Goal: Task Accomplishment & Management: Use online tool/utility

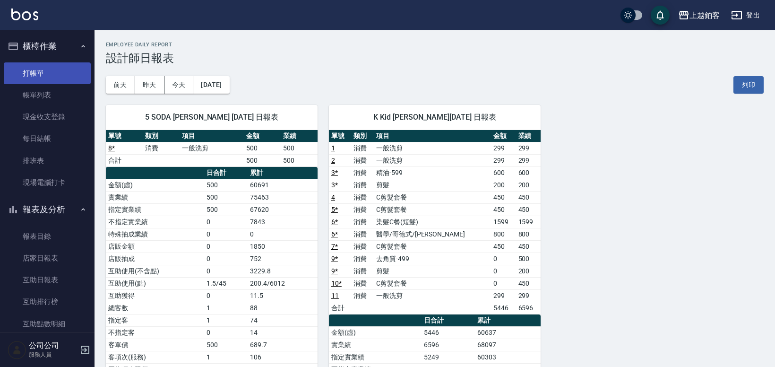
click at [44, 73] on link "打帳單" at bounding box center [47, 73] width 87 height 22
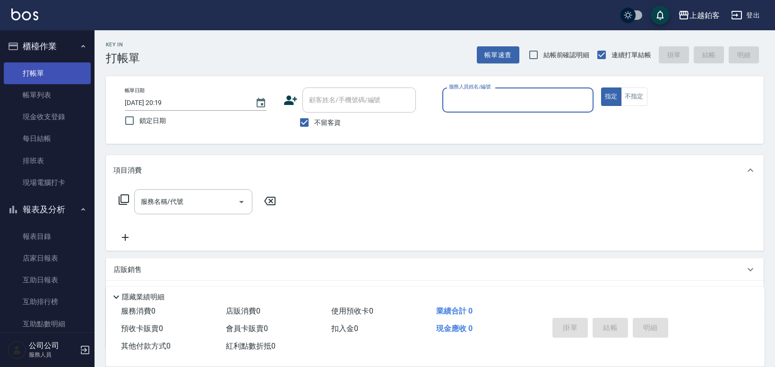
type input "ㄓ"
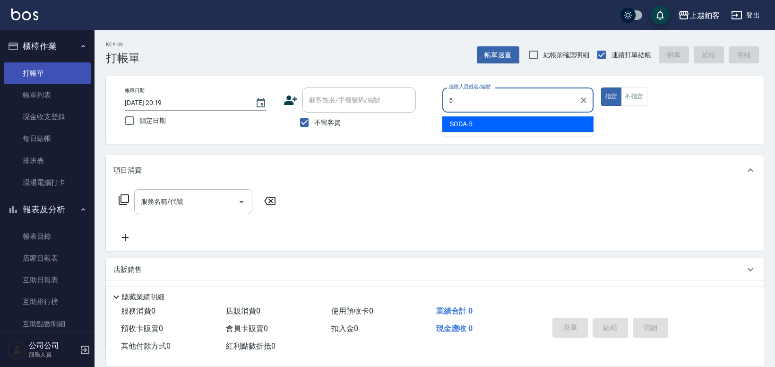
type input "SODA-5"
type button "true"
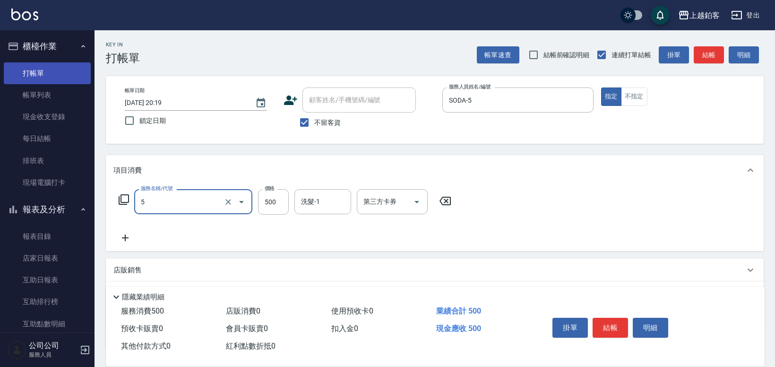
type input "一般洗剪(5)"
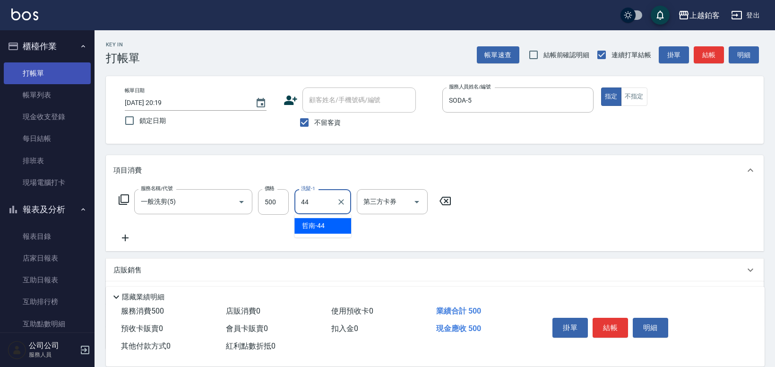
type input "哲南-44"
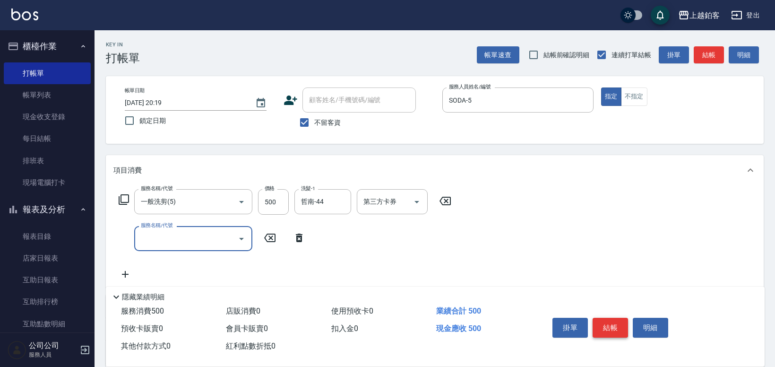
click at [609, 328] on button "結帳" at bounding box center [610, 328] width 35 height 20
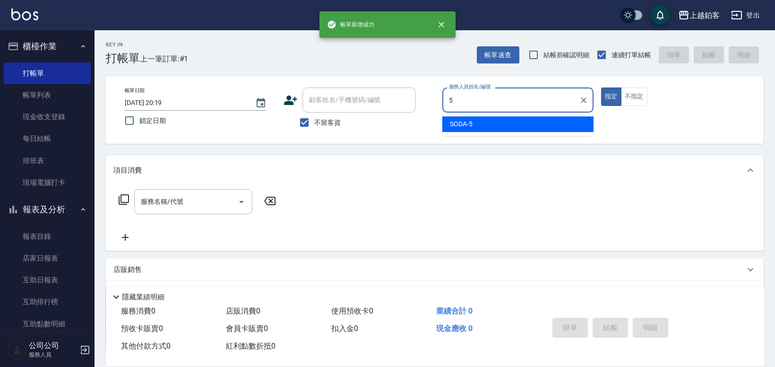
type input "SODA-5"
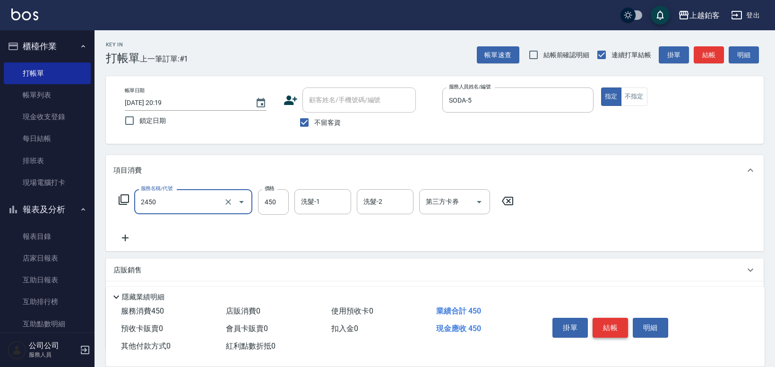
type input "C剪髮套餐(2450)"
type input "550"
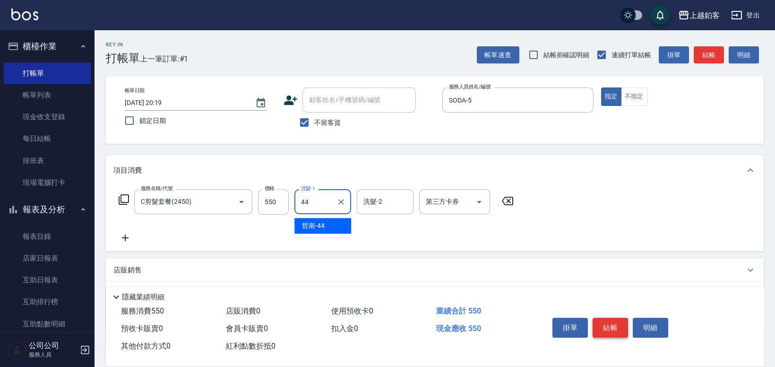
type input "哲南-44"
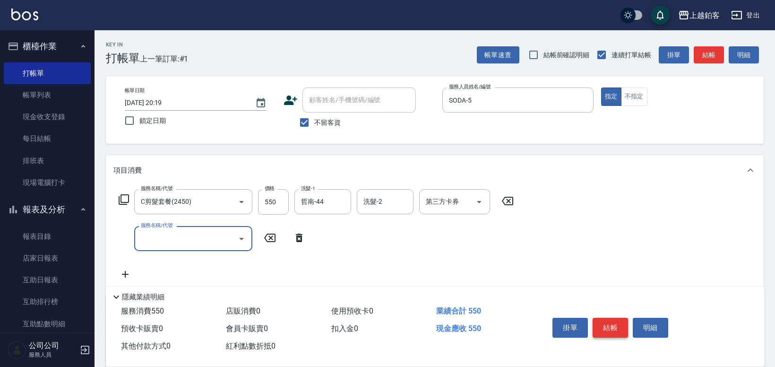
click at [608, 327] on button "結帳" at bounding box center [610, 328] width 35 height 20
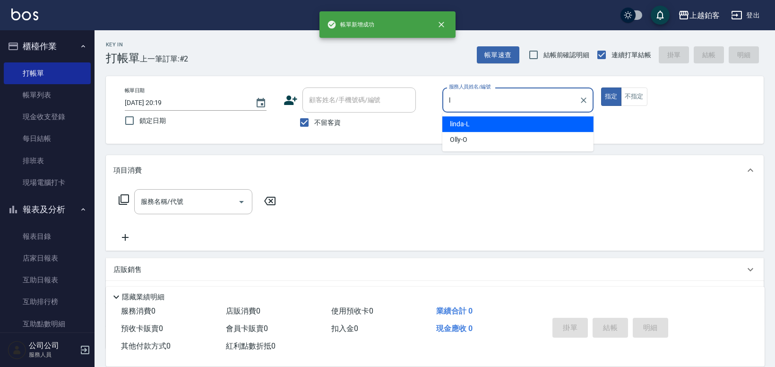
type input "linda-L"
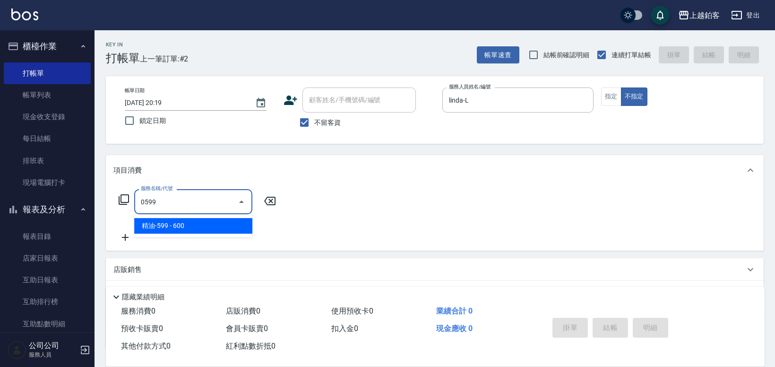
type input "精油-599(0599)"
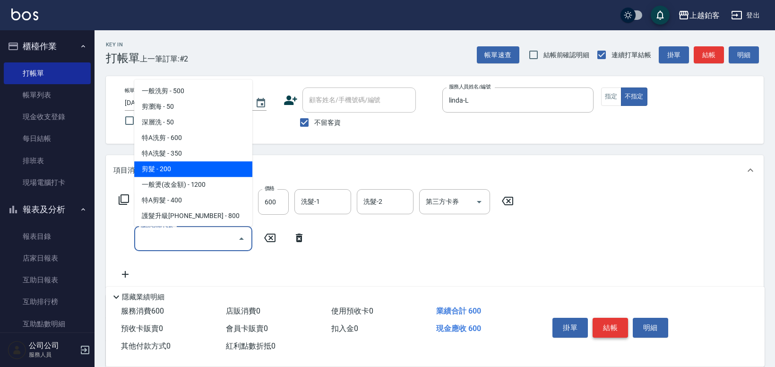
type input "剪髮(200)"
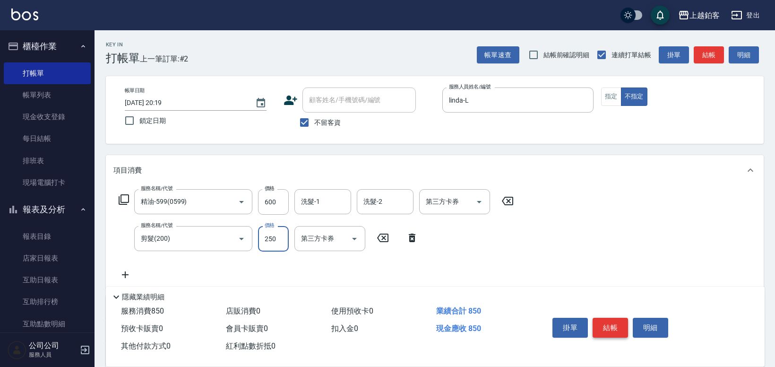
type input "250"
click at [620, 331] on button "結帳" at bounding box center [610, 328] width 35 height 20
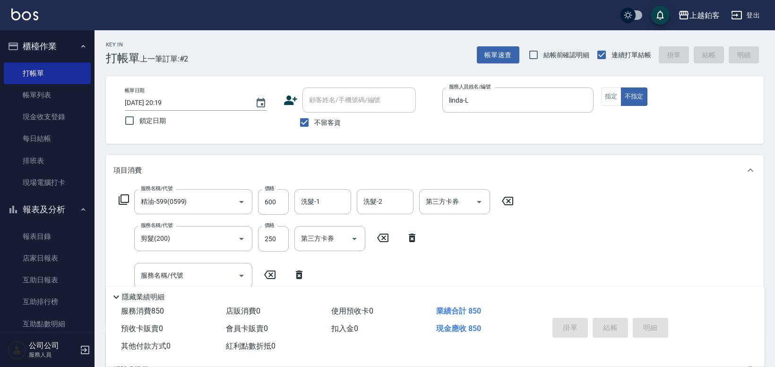
type input "[DATE] 20:20"
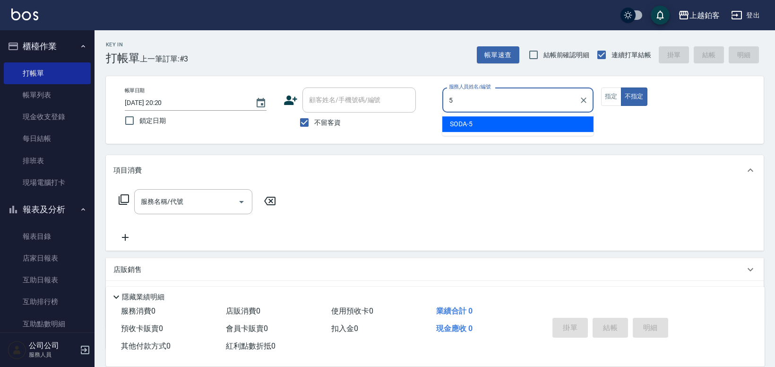
type input "SODA-5"
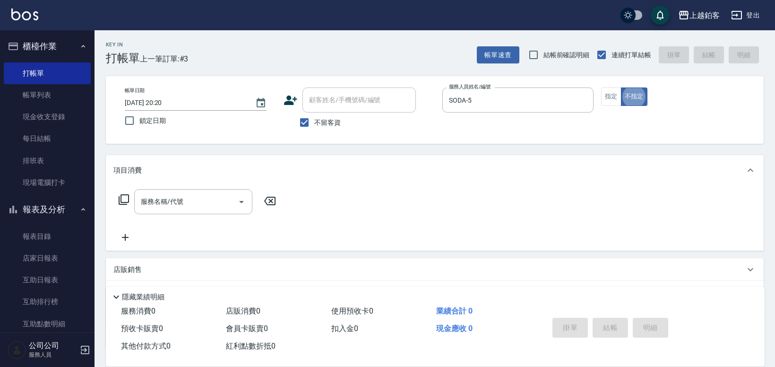
type button "false"
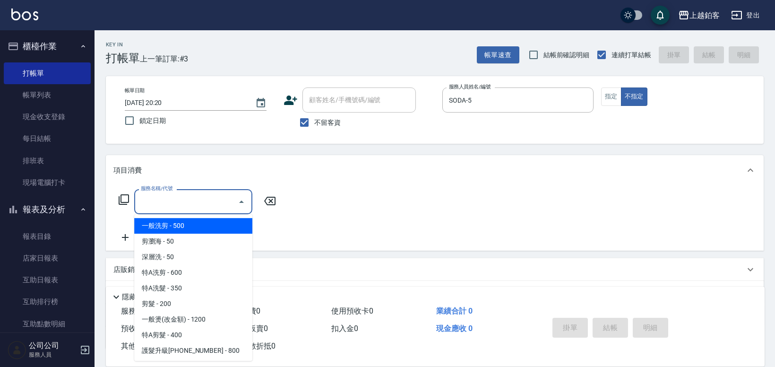
type input "一般洗剪(5)"
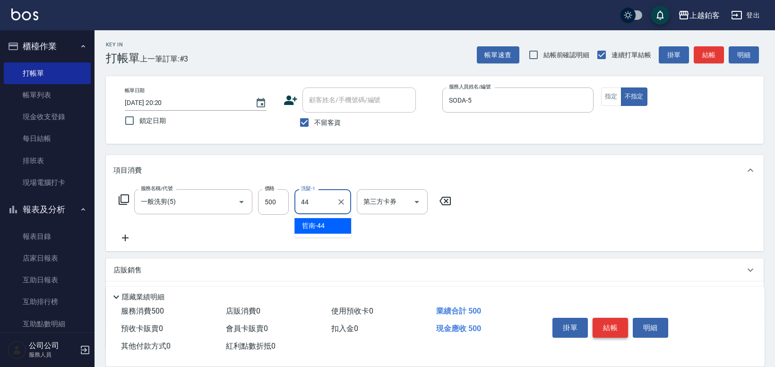
type input "哲南-44"
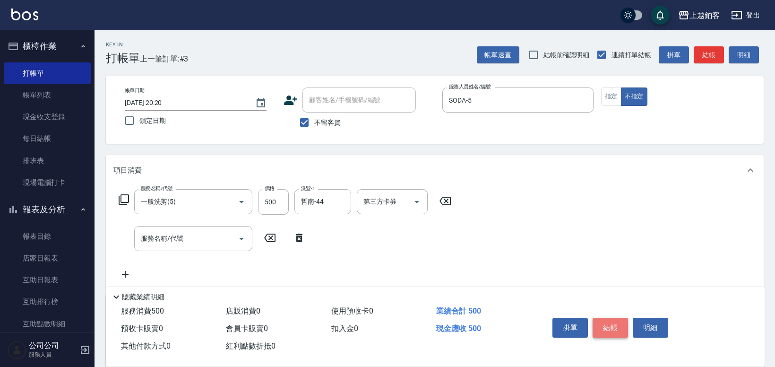
click at [614, 329] on button "結帳" at bounding box center [610, 328] width 35 height 20
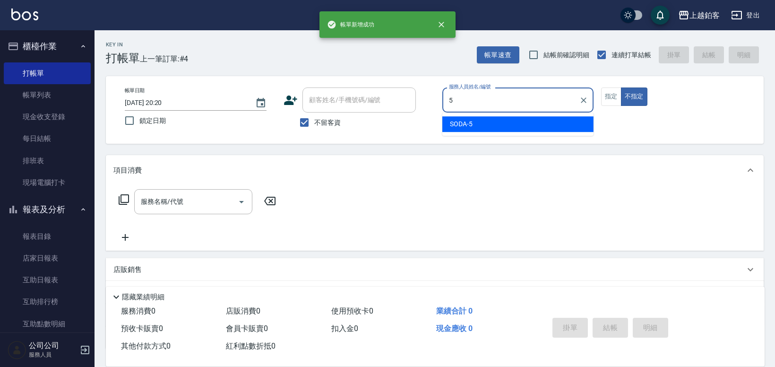
type input "SODA-5"
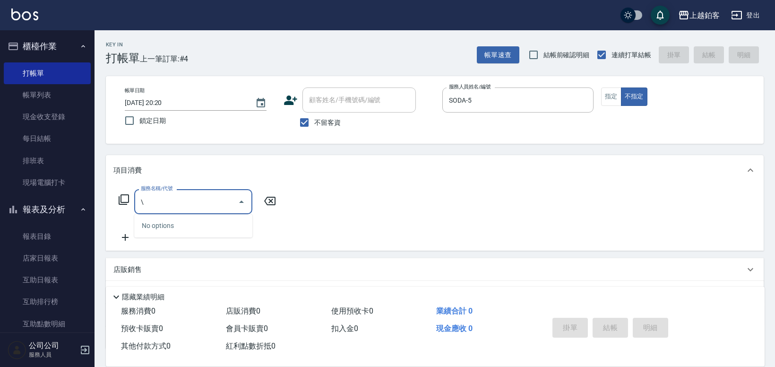
type input "\"
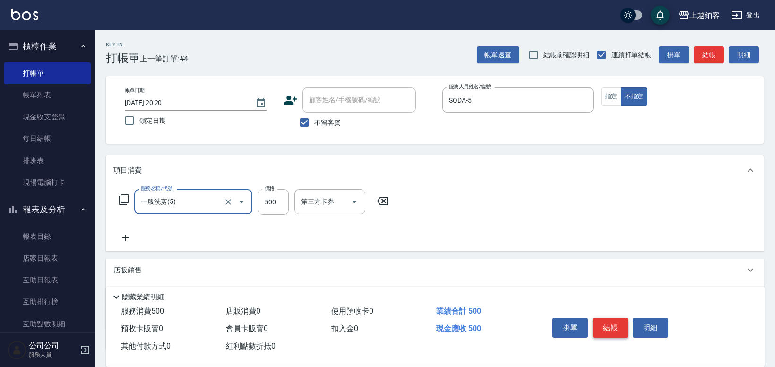
type input "一般洗剪(5)"
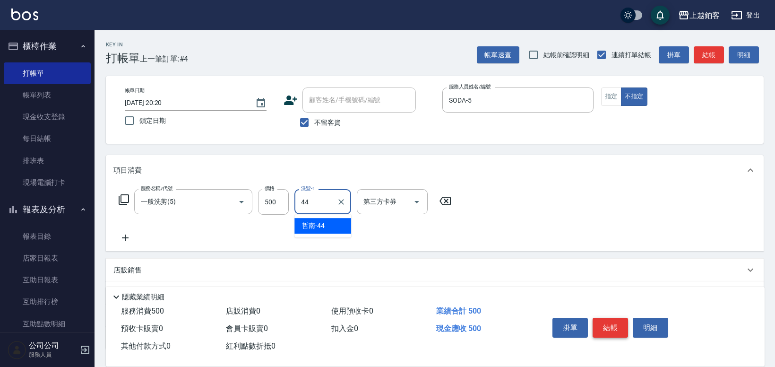
type input "哲南-44"
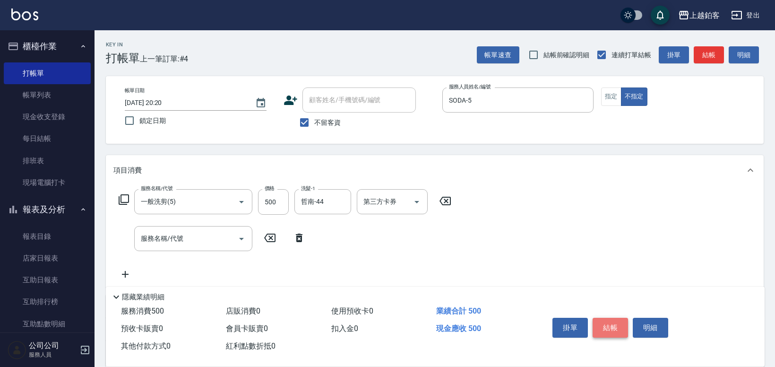
click at [614, 325] on button "結帳" at bounding box center [610, 328] width 35 height 20
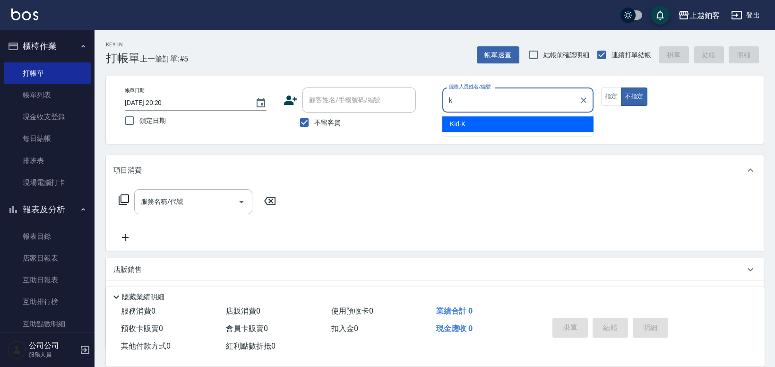
type input "Kid-K"
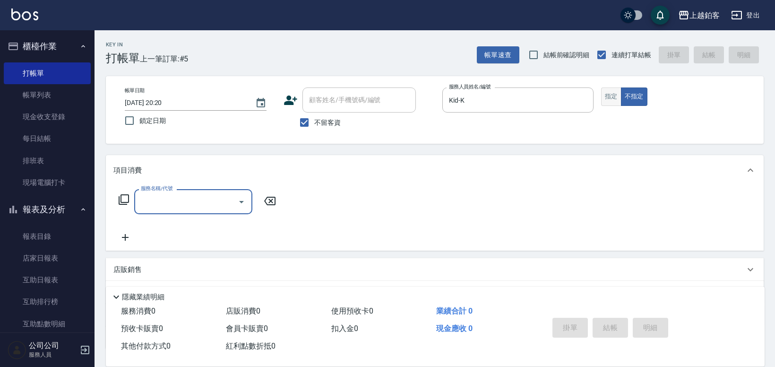
click at [610, 98] on button "指定" at bounding box center [611, 96] width 20 height 18
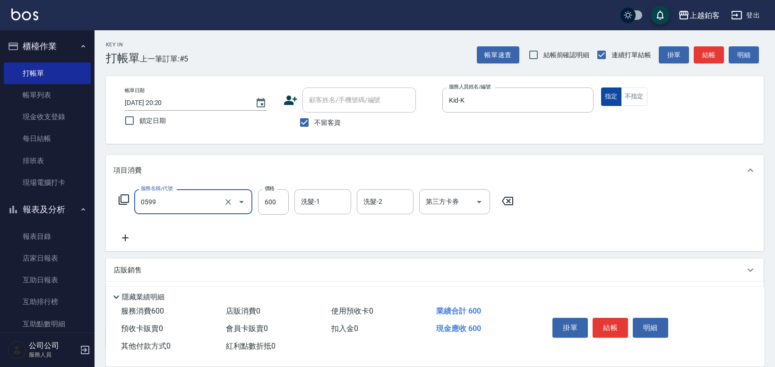
type input "精油-599(0599)"
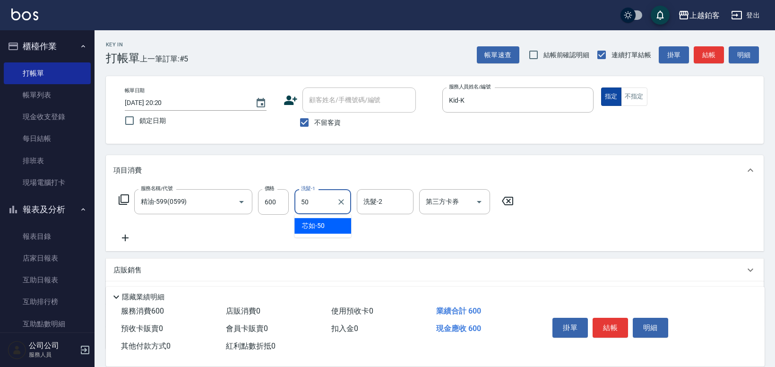
type input "芯如-50"
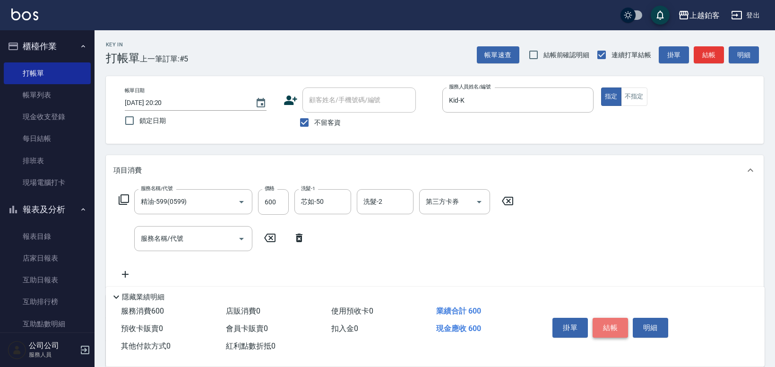
click at [601, 321] on button "結帳" at bounding box center [610, 328] width 35 height 20
type input "[DATE] 20:21"
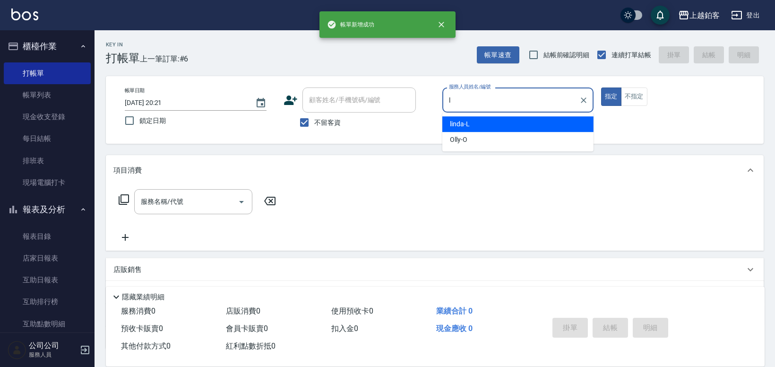
type input "linda-L"
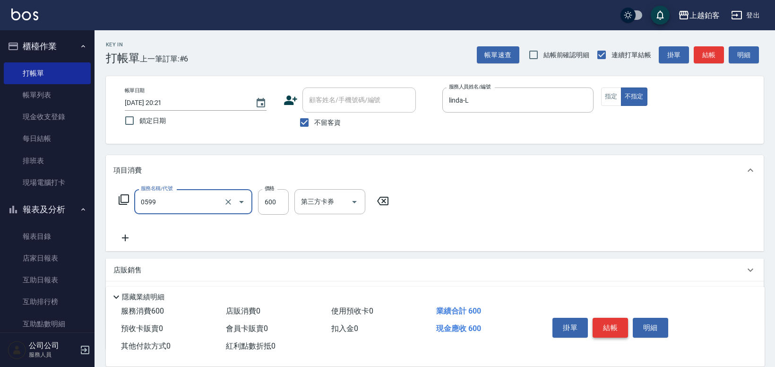
type input "精油-599(0599)"
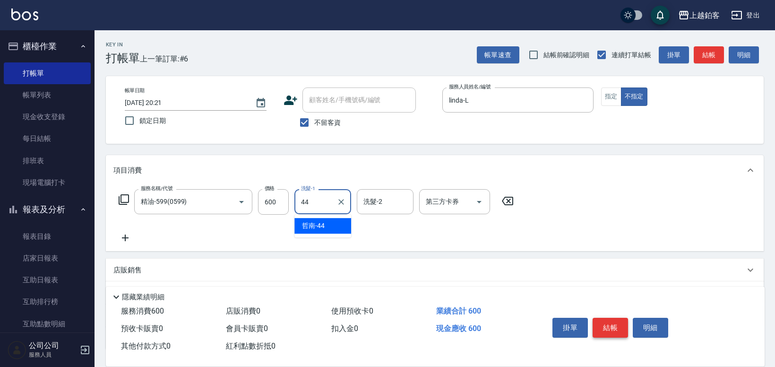
type input "哲南-44"
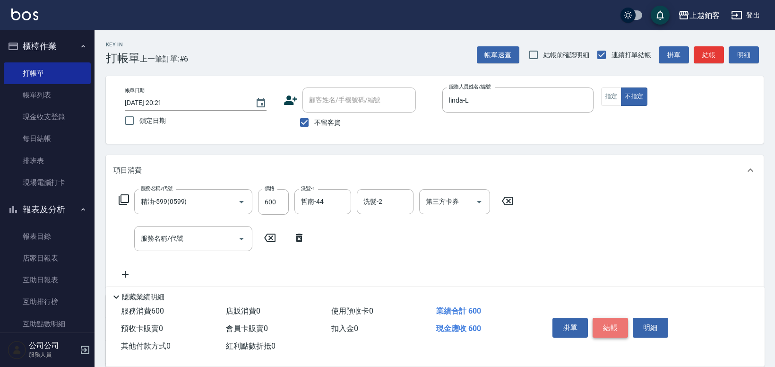
click at [610, 334] on button "結帳" at bounding box center [610, 328] width 35 height 20
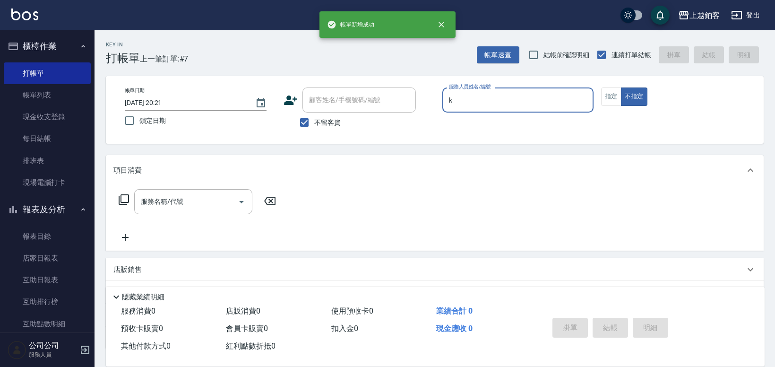
type input "Kid-K"
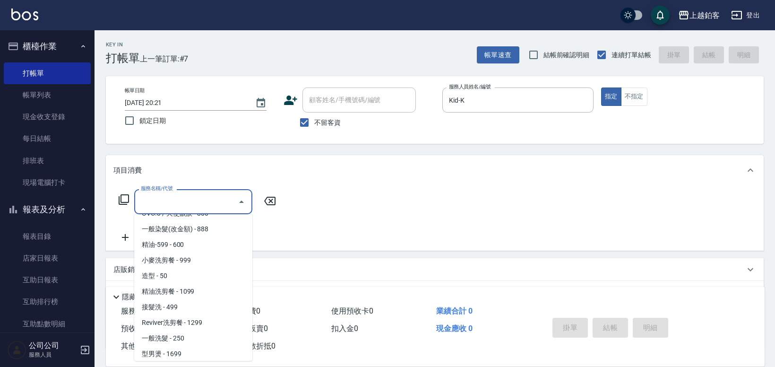
scroll to position [231, 0]
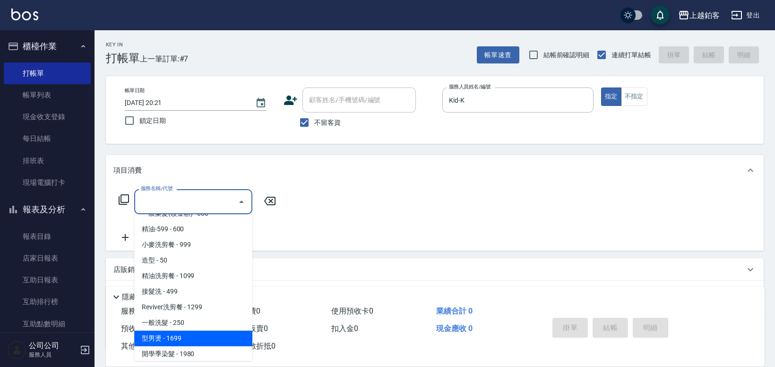
type input "型男燙(1699)"
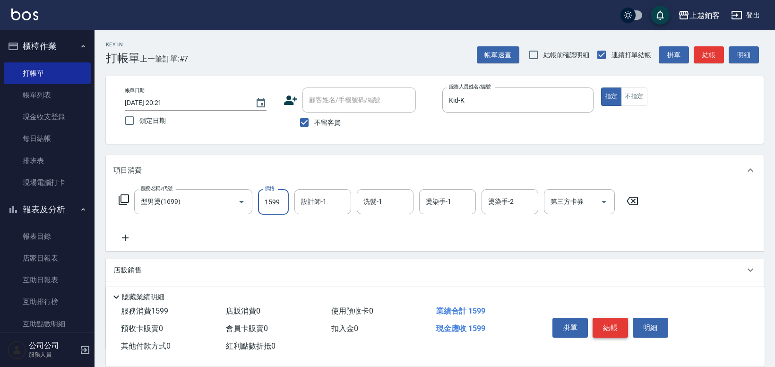
type input "1599"
type input "Kid-K"
type input "芯如-50"
type input "6"
type input "芯如-50"
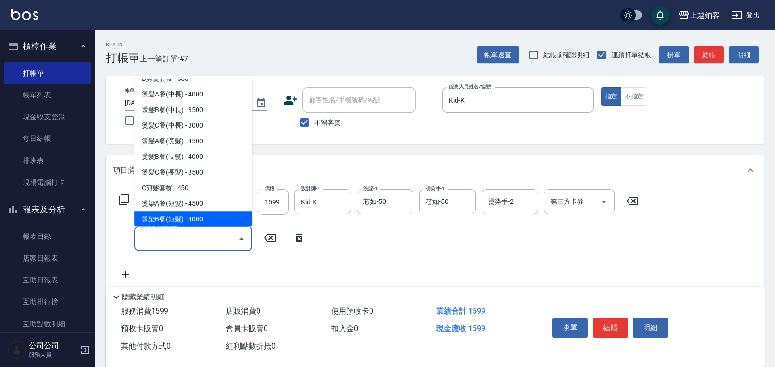
scroll to position [5, 0]
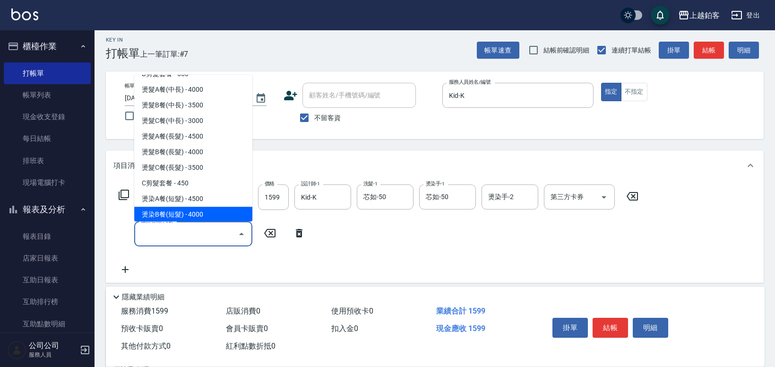
click at [270, 233] on icon at bounding box center [269, 233] width 11 height 9
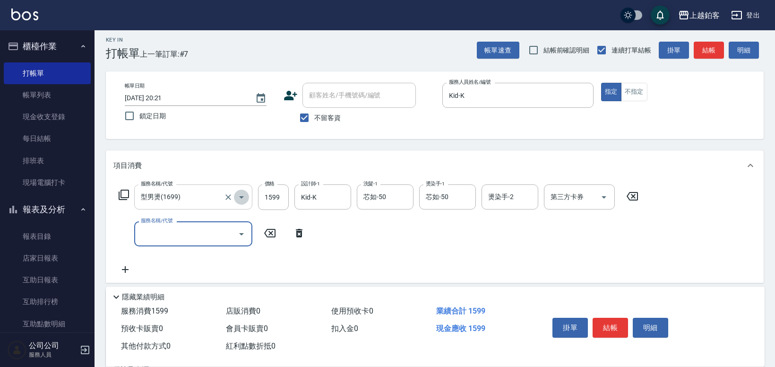
click at [241, 195] on icon "Open" at bounding box center [241, 196] width 11 height 11
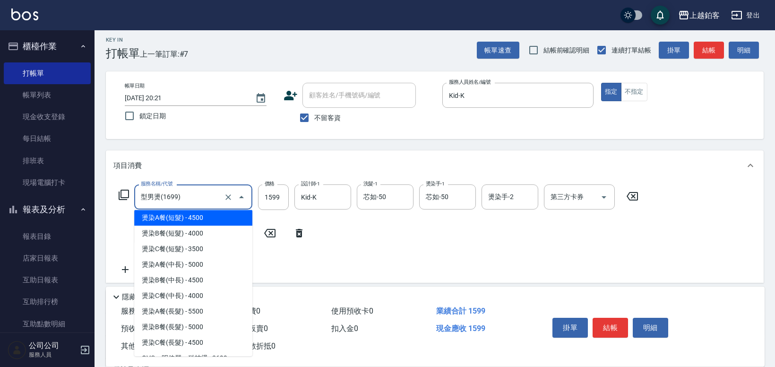
scroll to position [549, 0]
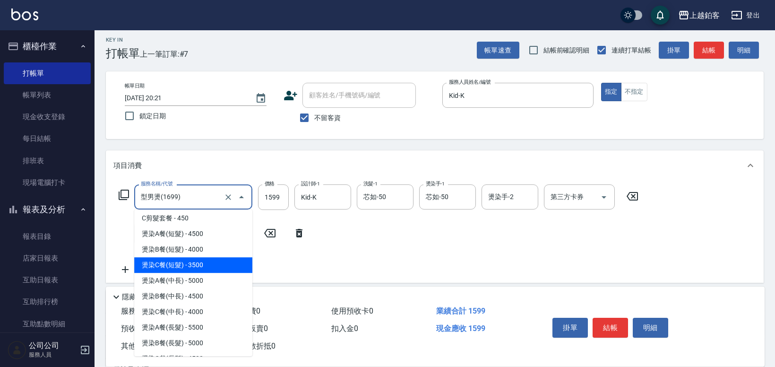
type input "3500"
type input "燙染C餐(短髮)(3203)"
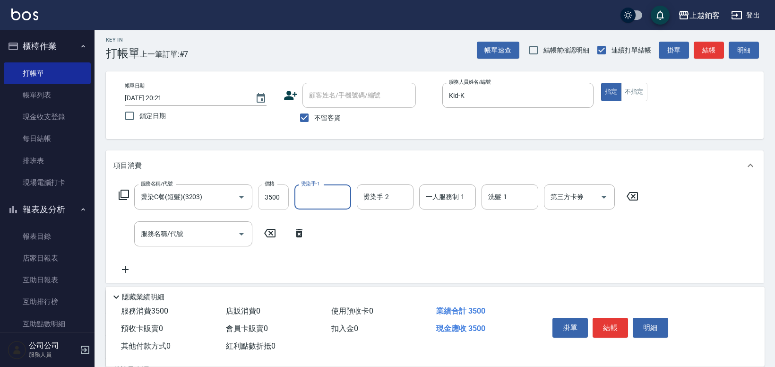
click at [276, 195] on input "3500" at bounding box center [273, 197] width 31 height 26
type input "2599"
type input "芯如-50"
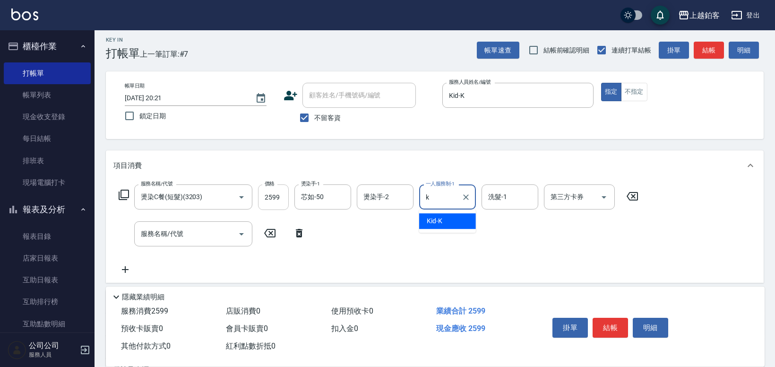
type input "Kid-K"
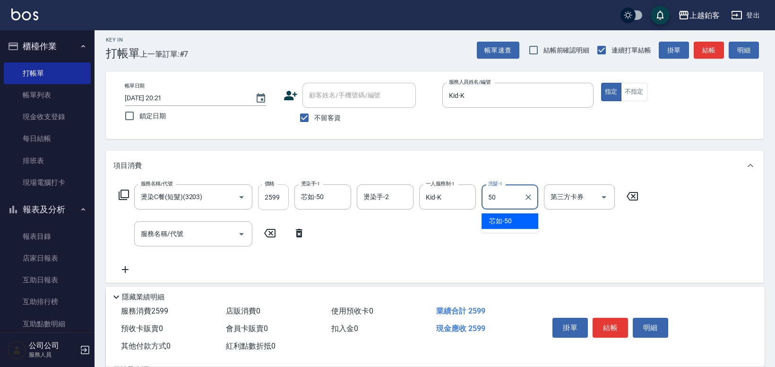
type input "芯如-50"
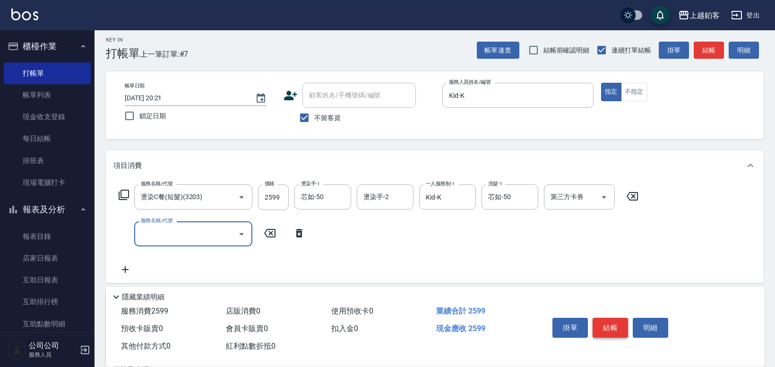
click at [604, 331] on button "結帳" at bounding box center [610, 328] width 35 height 20
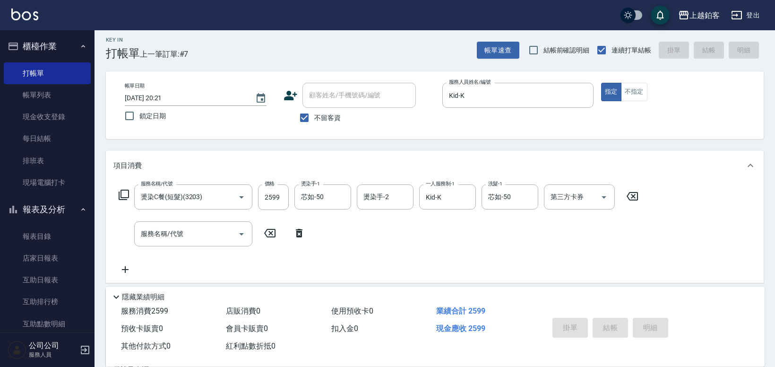
type input "[DATE] 20:22"
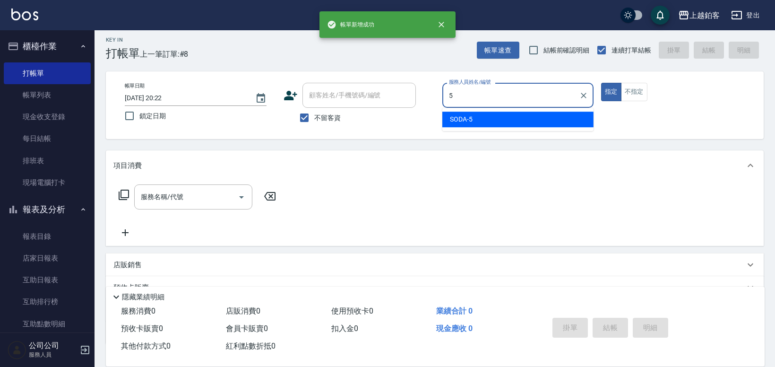
type input "SODA-5"
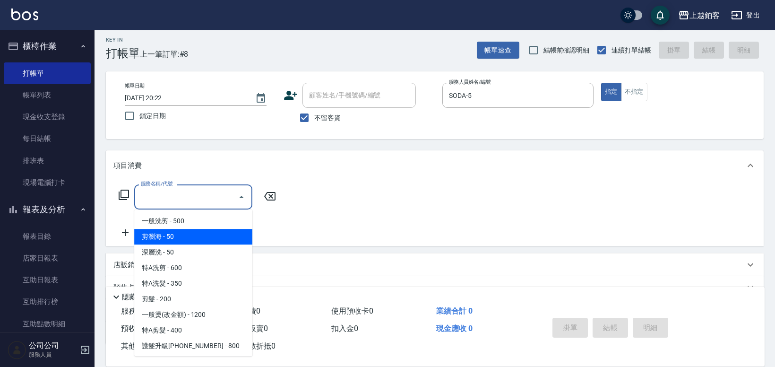
type input "剪瀏海(0050)"
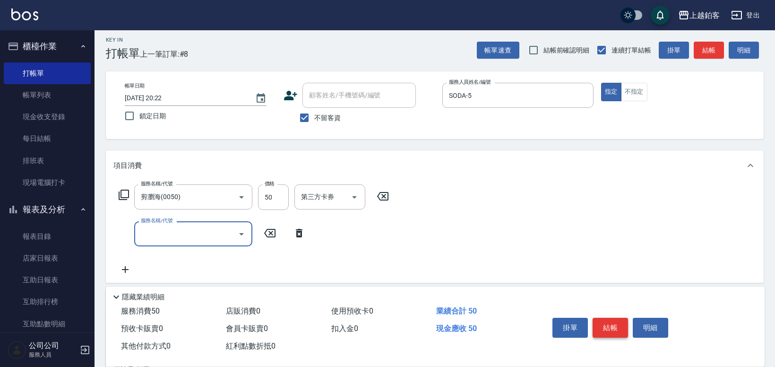
click at [600, 320] on button "結帳" at bounding box center [610, 328] width 35 height 20
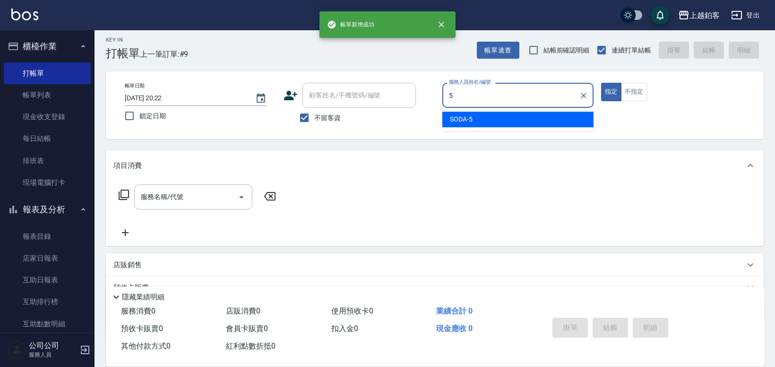
type input "SODA-5"
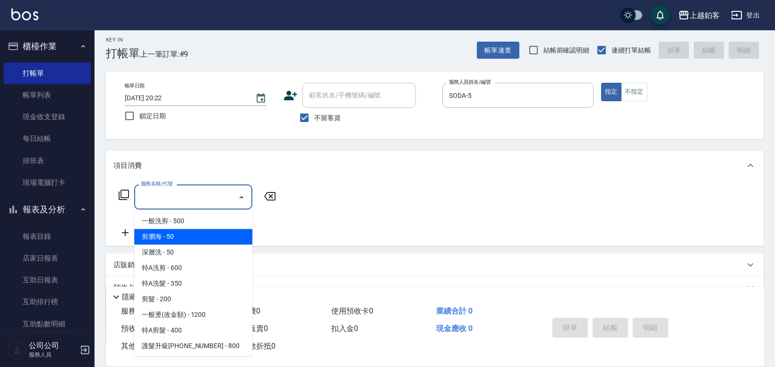
type input "剪瀏海(0050)"
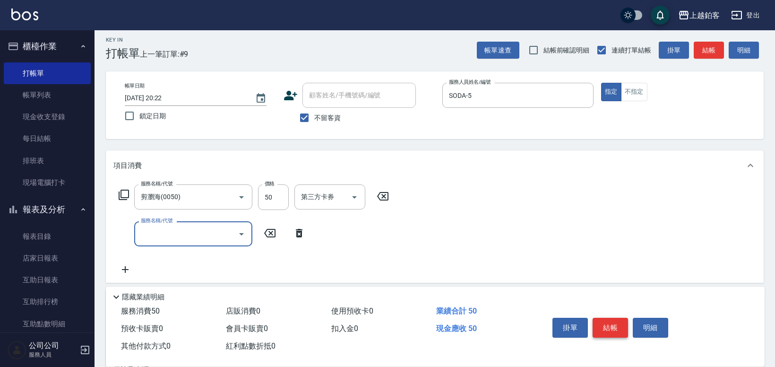
click at [601, 325] on button "結帳" at bounding box center [610, 328] width 35 height 20
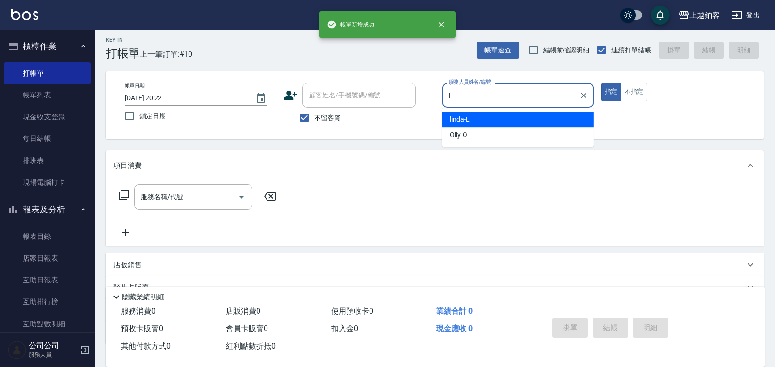
type input "linda-L"
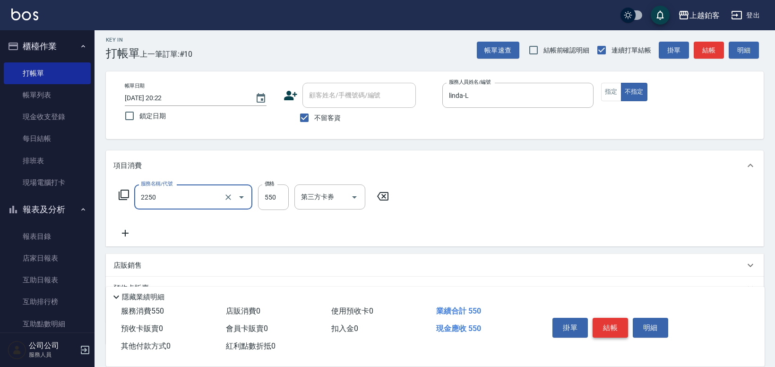
type input "B剪髮套餐(2250)"
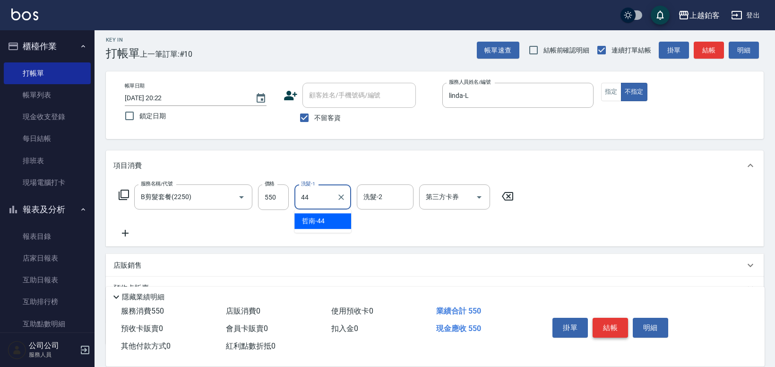
type input "哲南-44"
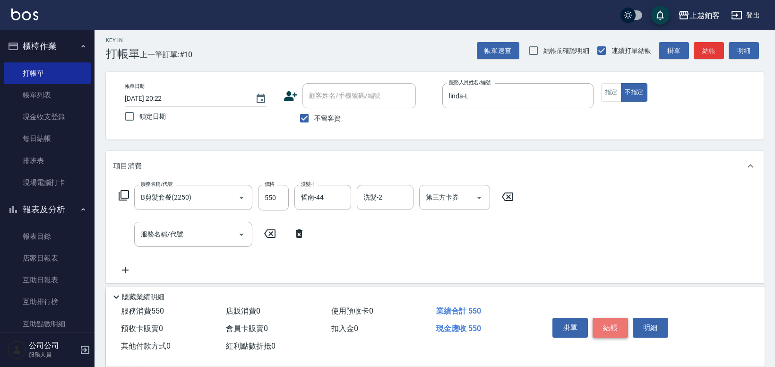
scroll to position [5, 0]
click at [613, 326] on button "結帳" at bounding box center [610, 328] width 35 height 20
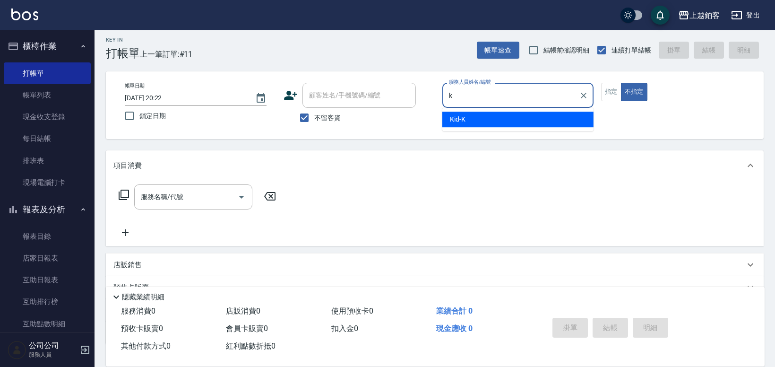
type input "Kid-K"
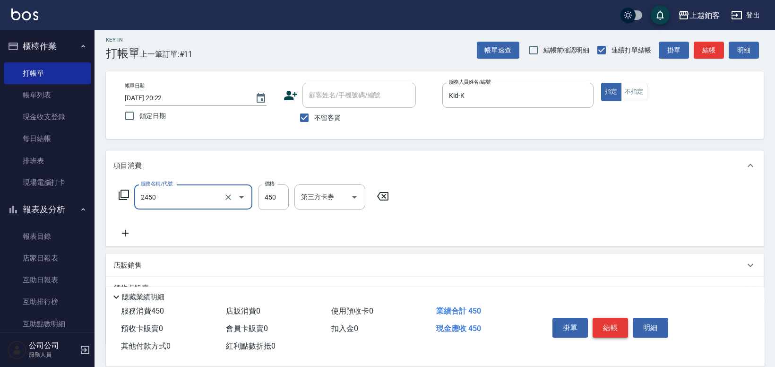
type input "C剪髮套餐(2450)"
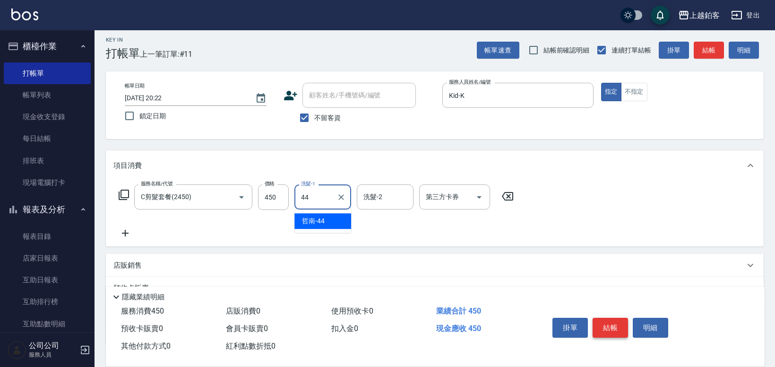
type input "哲南-44"
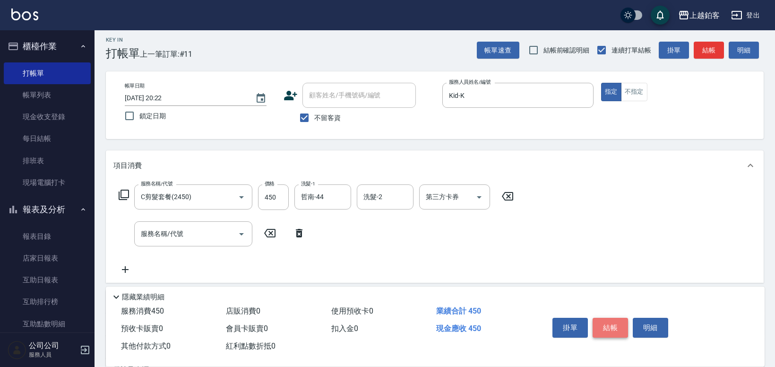
scroll to position [5, 0]
click at [611, 332] on button "結帳" at bounding box center [610, 328] width 35 height 20
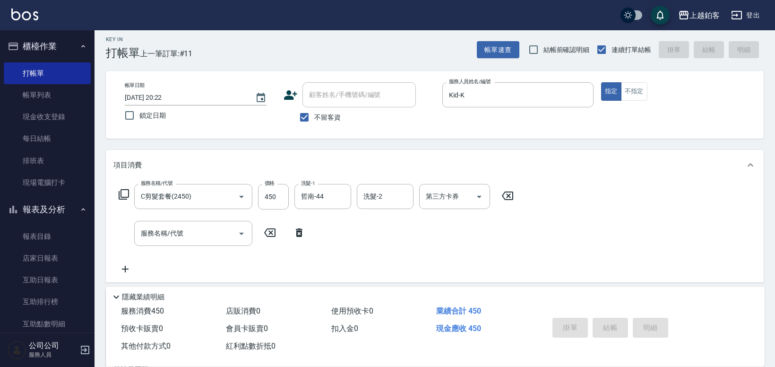
type input "[DATE] 20:23"
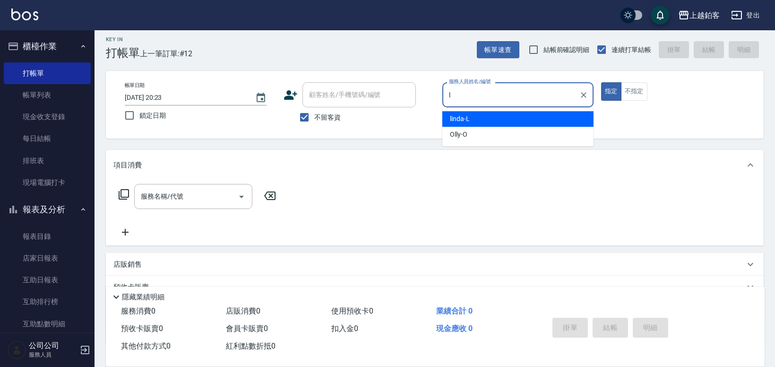
type input "linda-L"
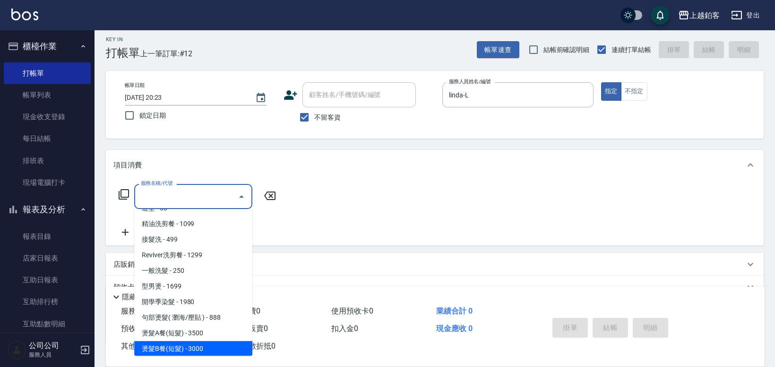
scroll to position [293, 0]
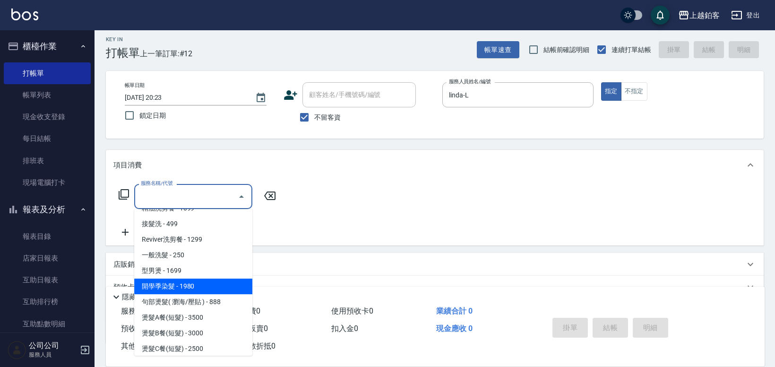
type input "開學季染髮(1980)"
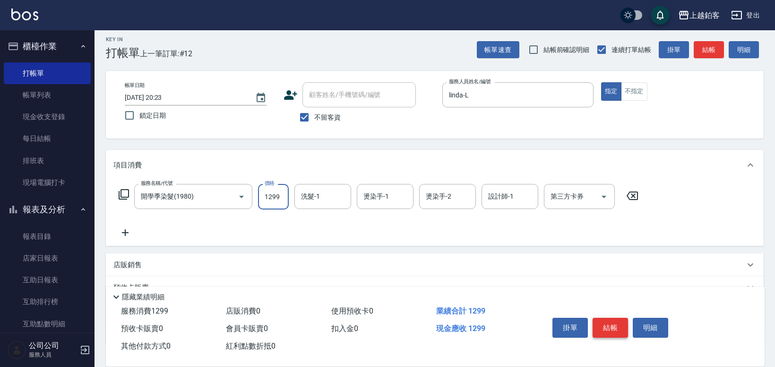
type input "1299"
type input "芯如-50"
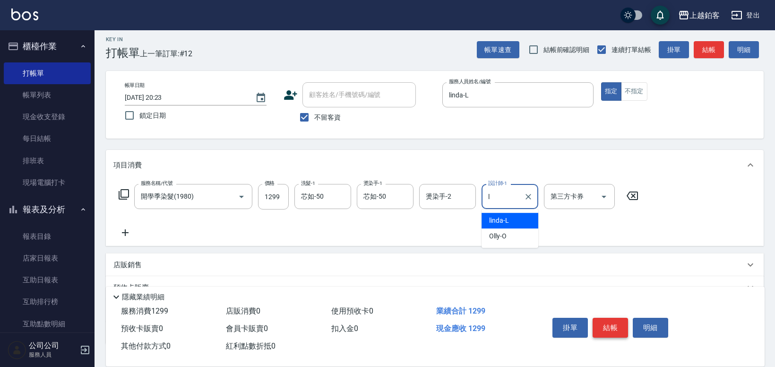
type input "linda-L"
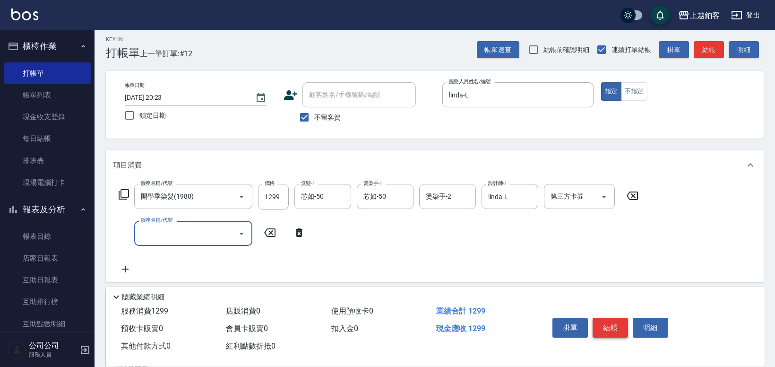
click at [608, 320] on button "結帳" at bounding box center [610, 328] width 35 height 20
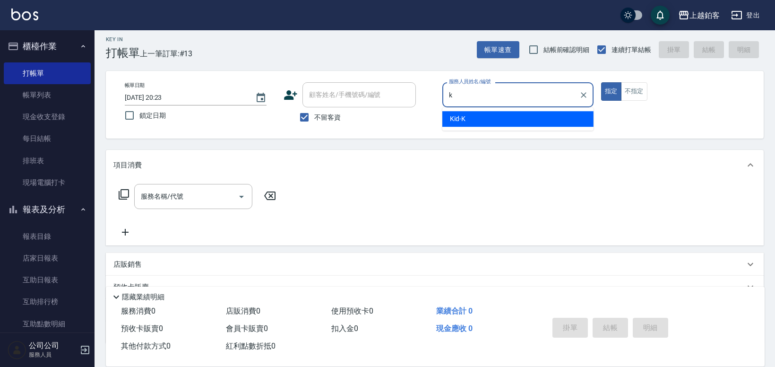
type input "Kid-K"
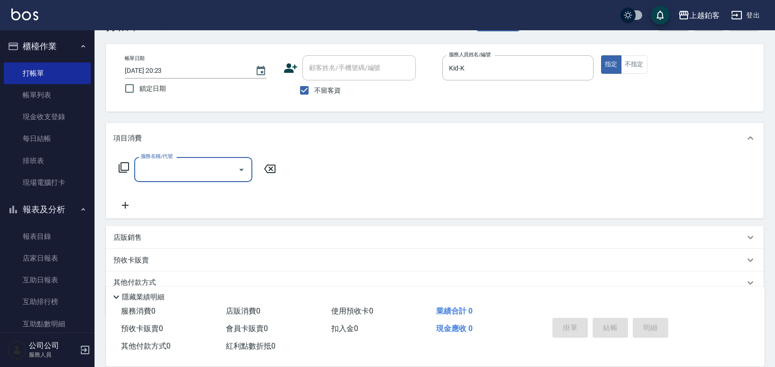
scroll to position [34, 0]
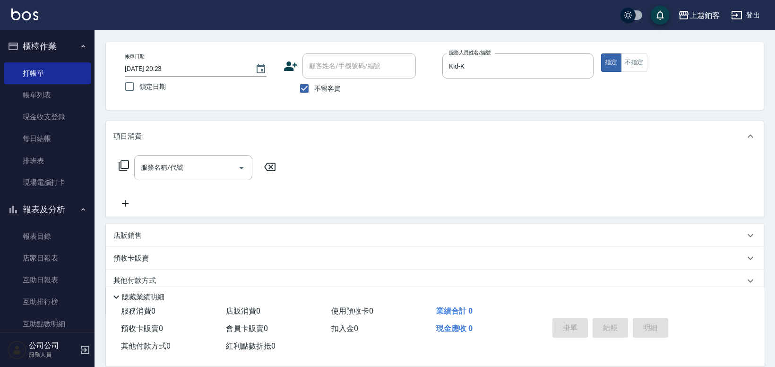
click at [155, 231] on div "店販銷售" at bounding box center [429, 236] width 632 height 10
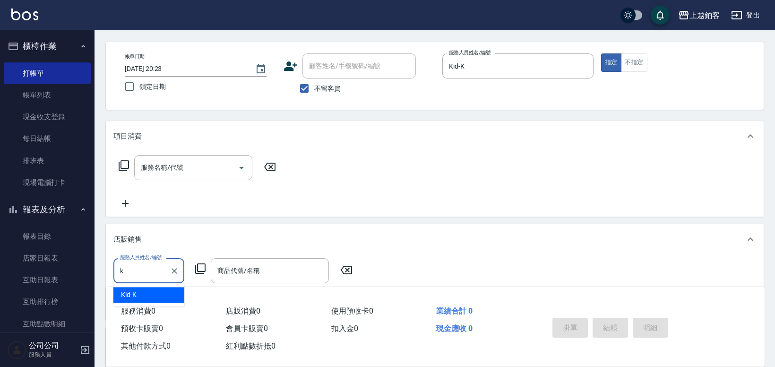
type input "Kid-K"
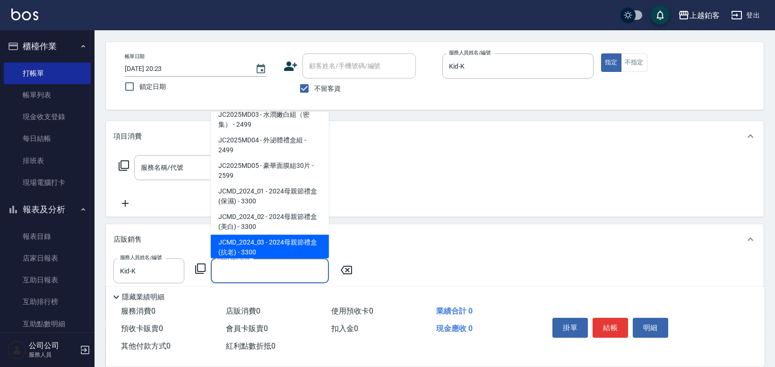
scroll to position [3, 0]
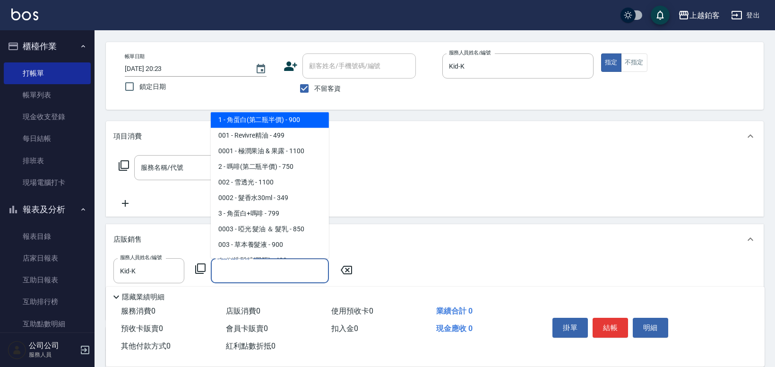
type input "角蛋白(第二瓶半價)"
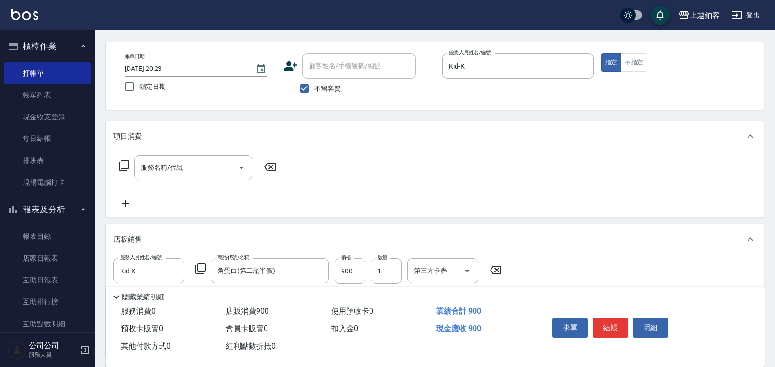
click at [595, 319] on button "結帳" at bounding box center [610, 328] width 35 height 20
type input "[DATE] 20:24"
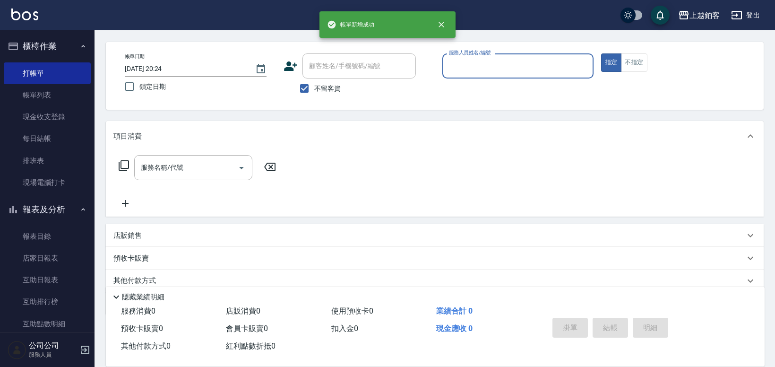
scroll to position [0, 0]
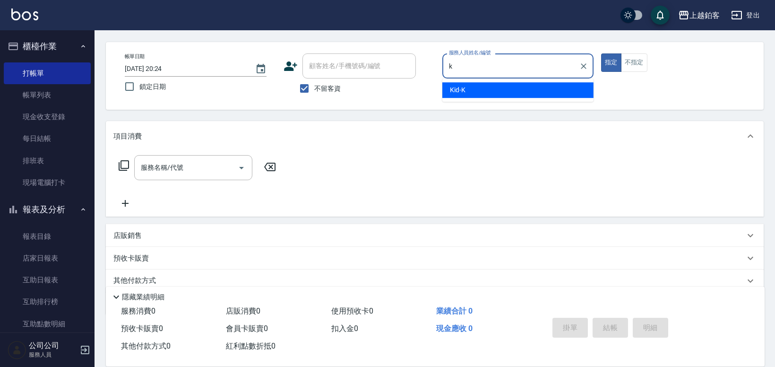
type input "Kid-K"
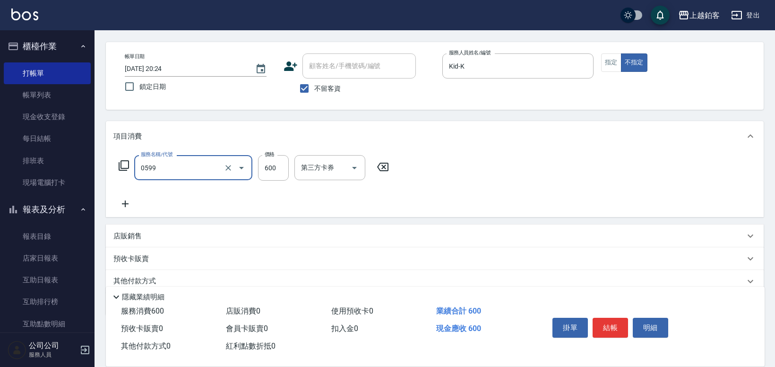
type input "精油-599(0599)"
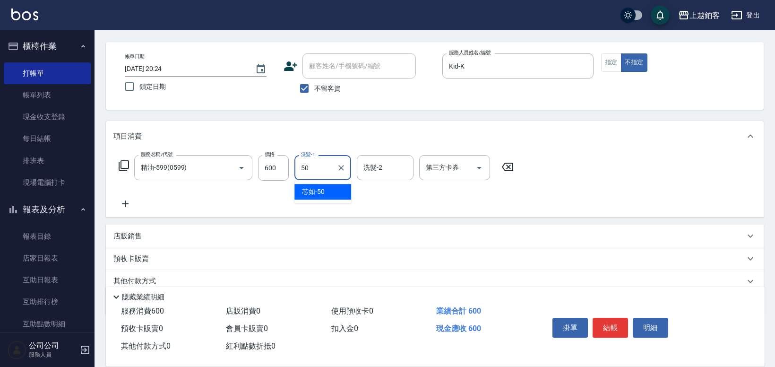
type input "芯如-50"
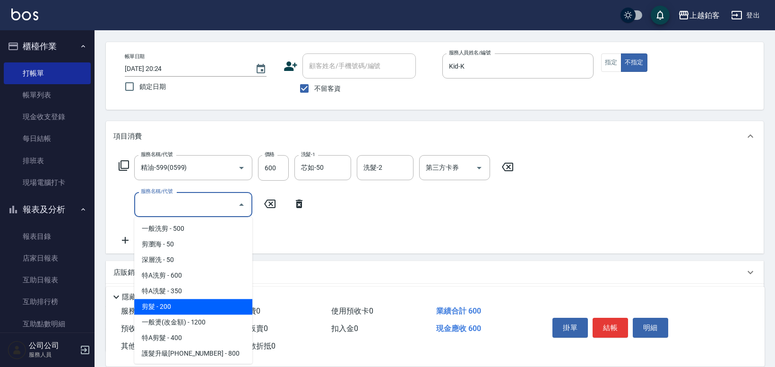
type input "剪髮(200)"
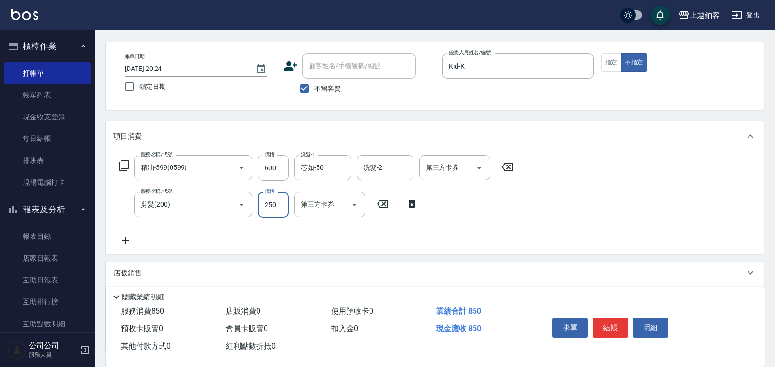
type input "250"
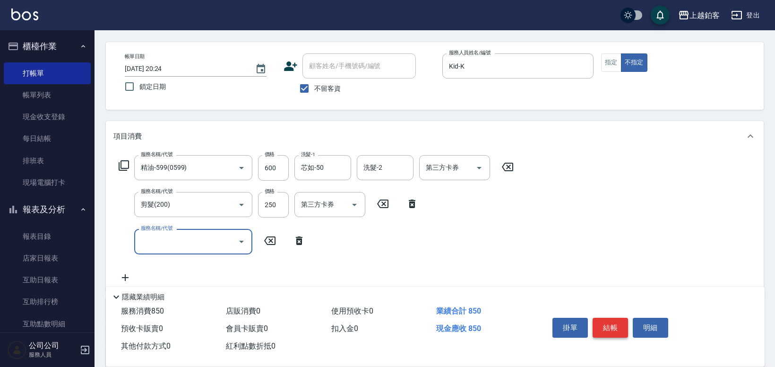
click at [614, 326] on button "結帳" at bounding box center [610, 328] width 35 height 20
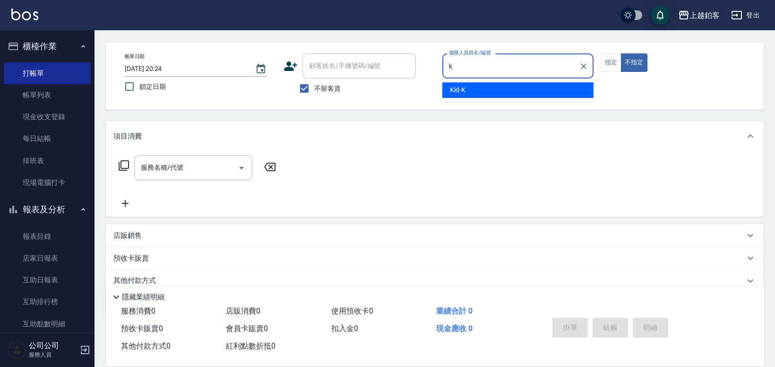
type input "Kid-K"
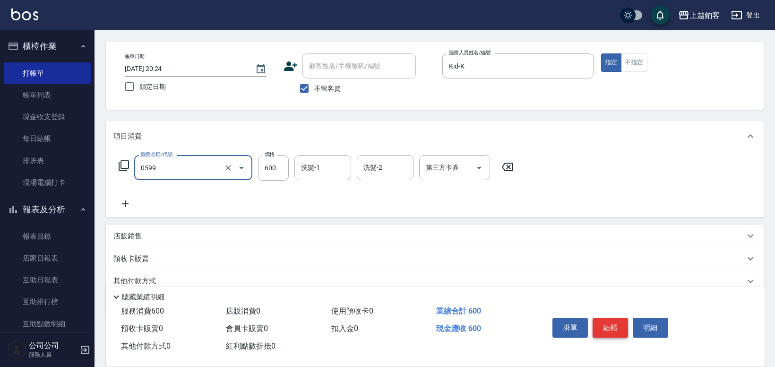
type input "精油-599(0599)"
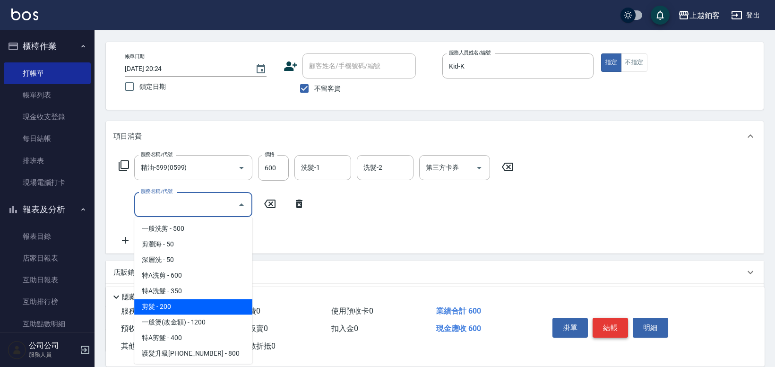
type input "剪髮(200)"
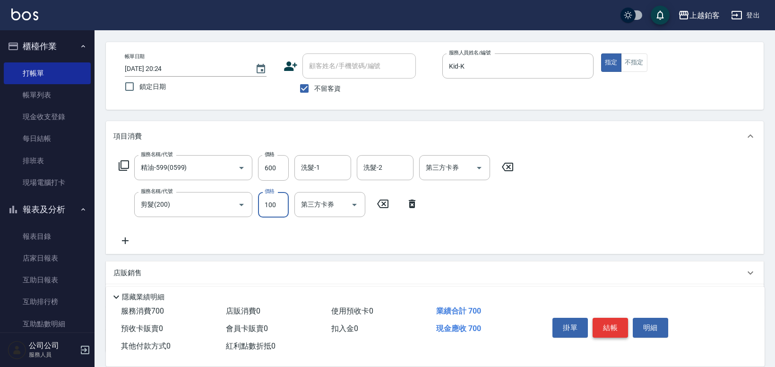
type input "100"
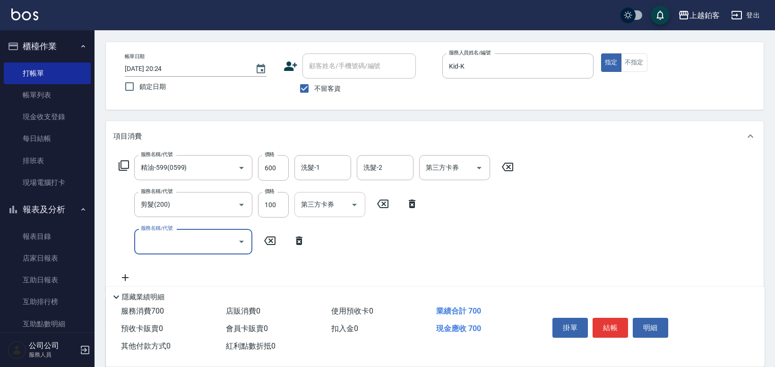
click at [356, 204] on icon "Open" at bounding box center [354, 205] width 5 height 2
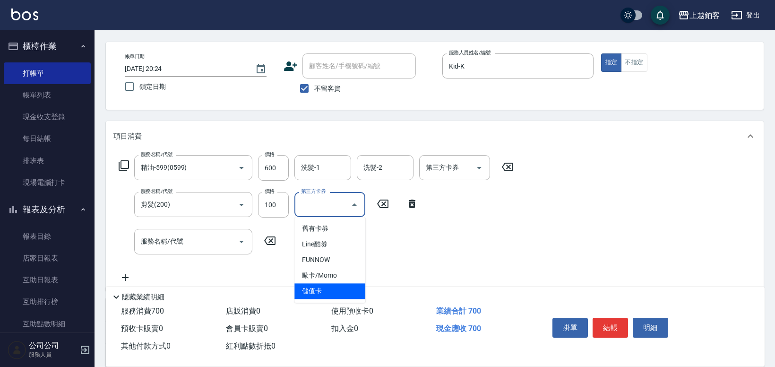
click at [335, 289] on span "儲值卡" at bounding box center [329, 291] width 71 height 16
type input "儲值卡"
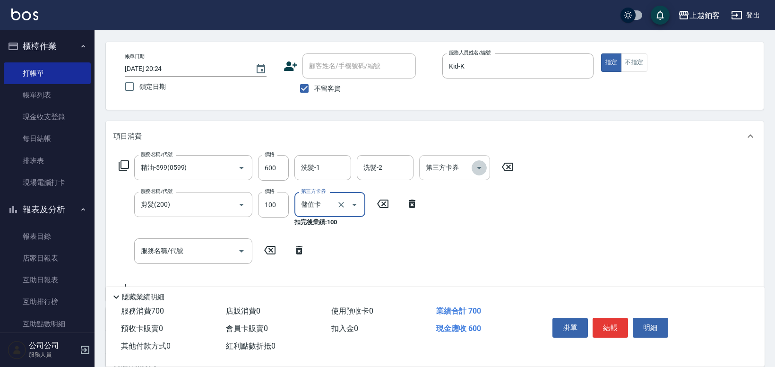
drag, startPoint x: 484, startPoint y: 163, endPoint x: 480, endPoint y: 176, distance: 14.4
click at [484, 163] on icon "Open" at bounding box center [479, 167] width 11 height 11
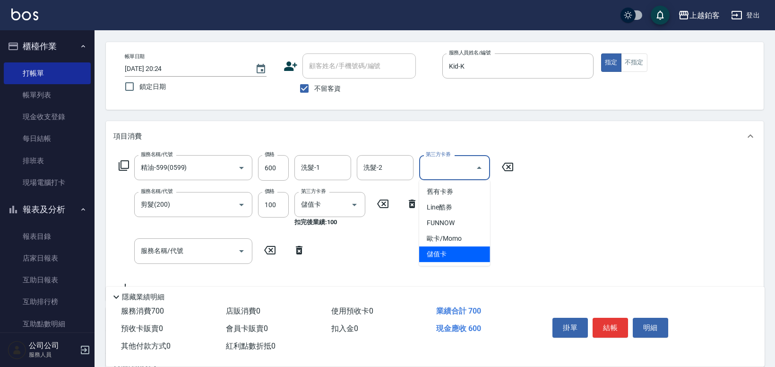
click at [453, 249] on span "儲值卡" at bounding box center [454, 254] width 71 height 16
type input "儲值卡"
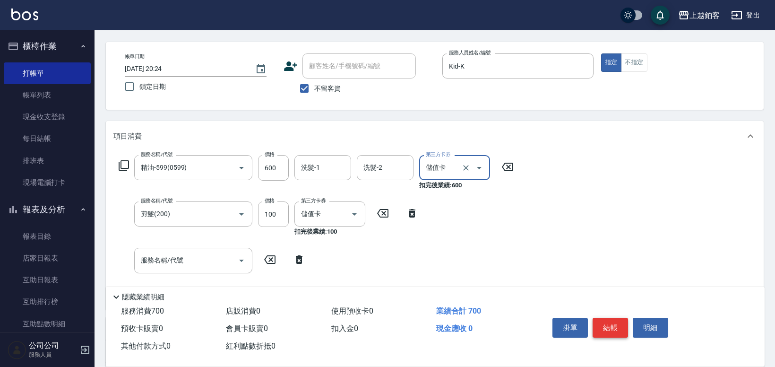
click at [619, 326] on button "結帳" at bounding box center [610, 328] width 35 height 20
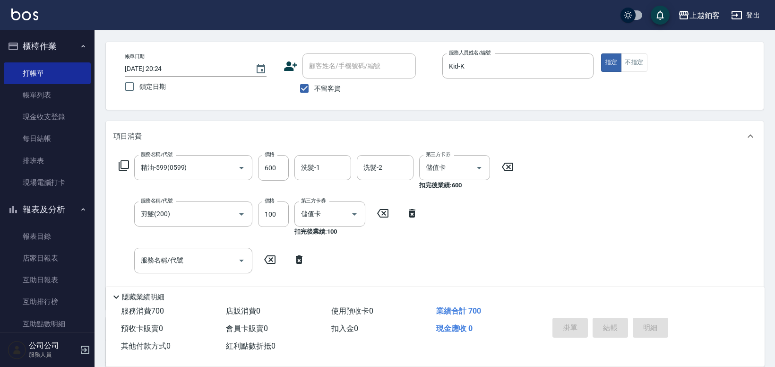
type input "[DATE] 20:25"
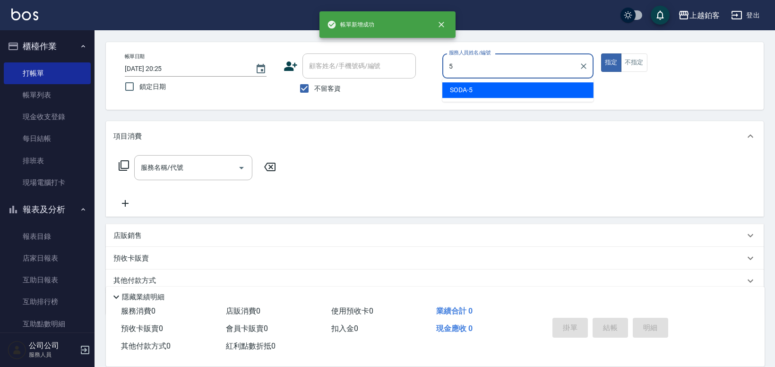
type input "SODA-5"
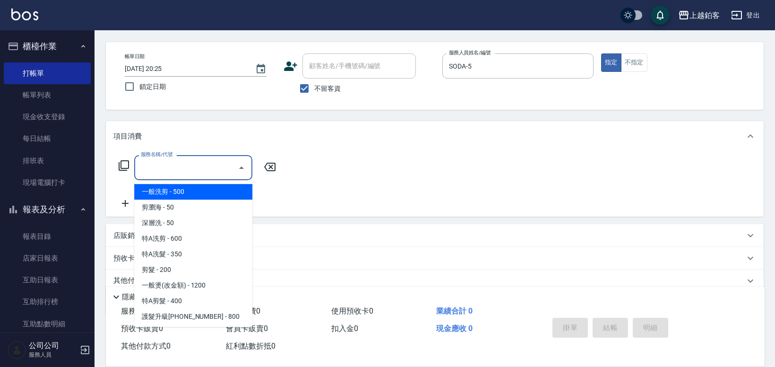
type input "一般洗剪(5)"
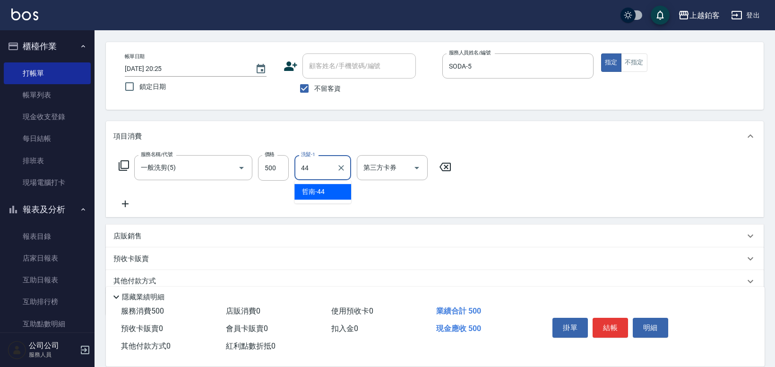
type input "哲南-44"
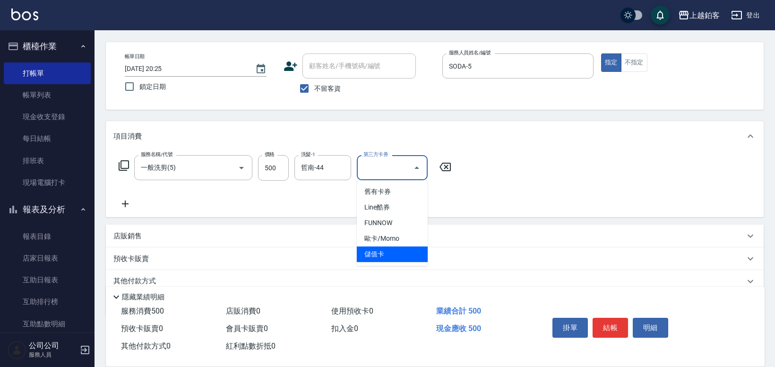
type input "儲值卡"
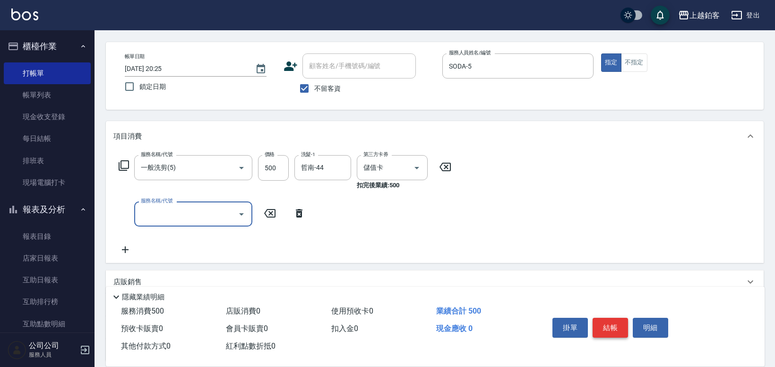
click at [614, 330] on button "結帳" at bounding box center [610, 328] width 35 height 20
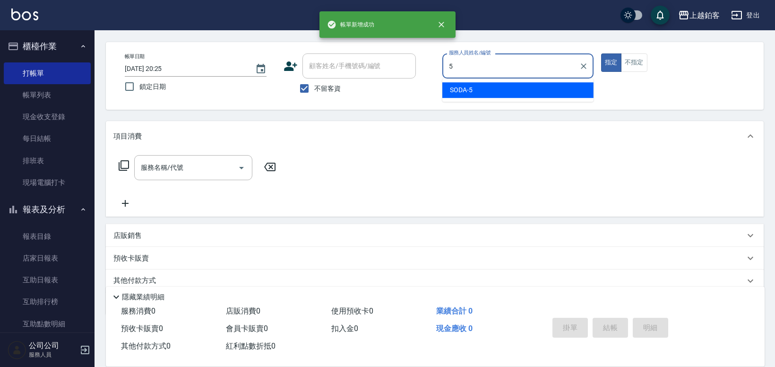
type input "SODA-5"
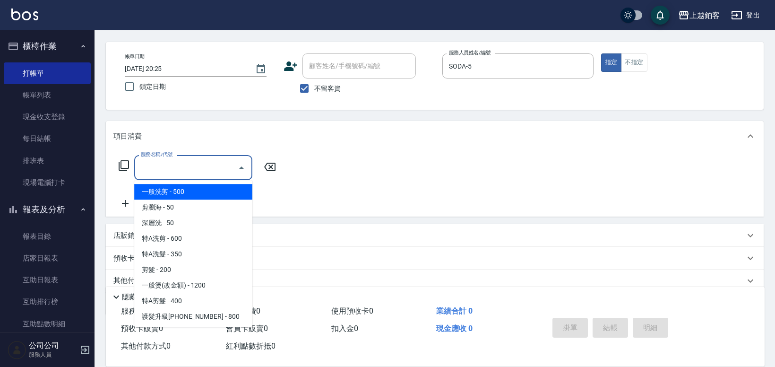
type input "一般洗剪(5)"
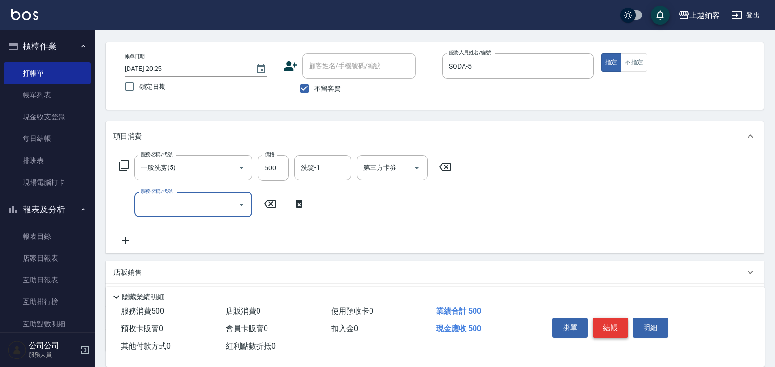
click at [618, 326] on button "結帳" at bounding box center [610, 328] width 35 height 20
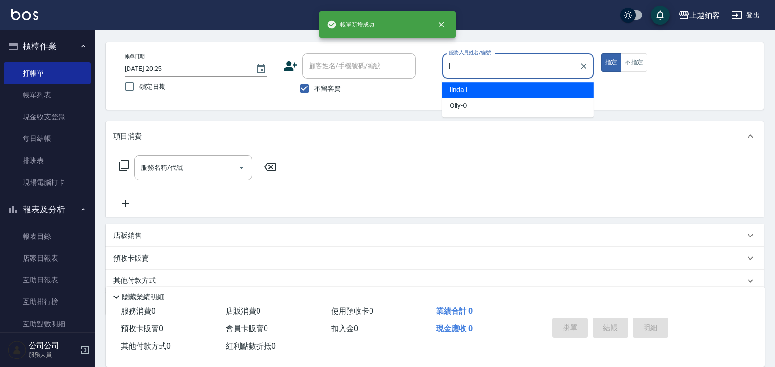
type input "linda-L"
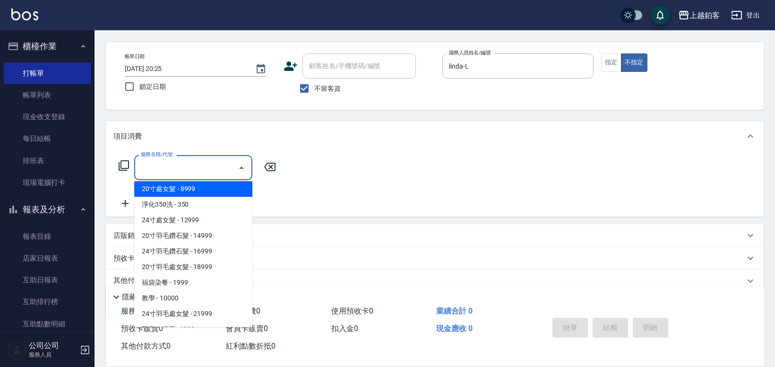
scroll to position [1033, 0]
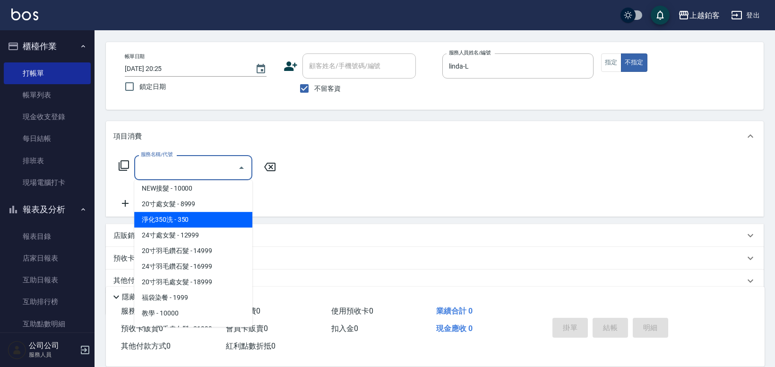
type input "淨化350洗(10020)"
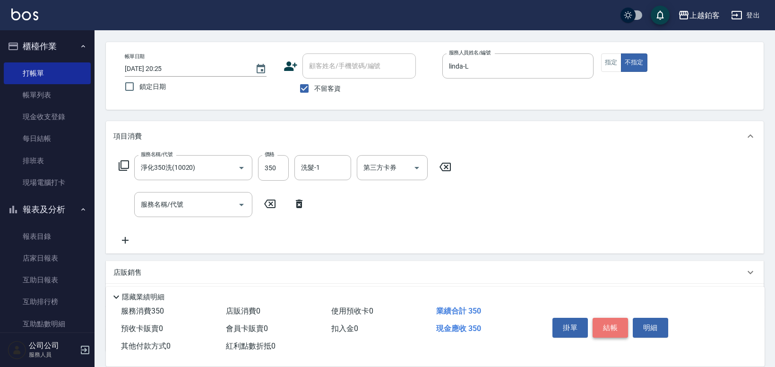
click at [614, 325] on button "結帳" at bounding box center [610, 328] width 35 height 20
type input "[DATE] 20:26"
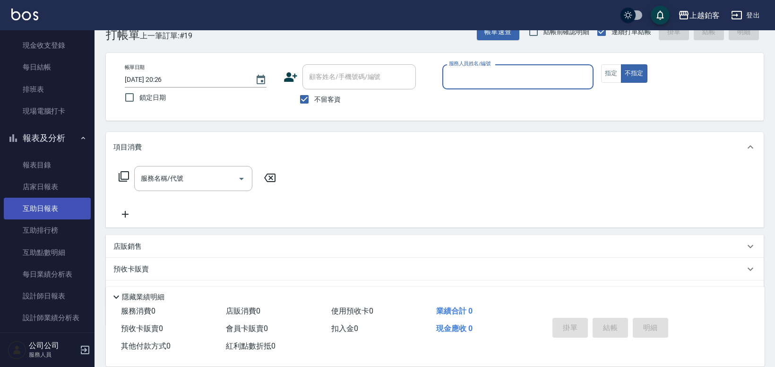
scroll to position [71, 0]
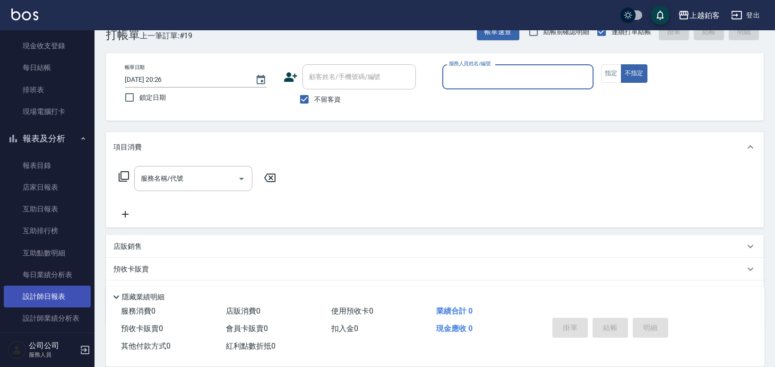
click at [55, 294] on link "設計師日報表" at bounding box center [47, 297] width 87 height 22
